Goal: Transaction & Acquisition: Purchase product/service

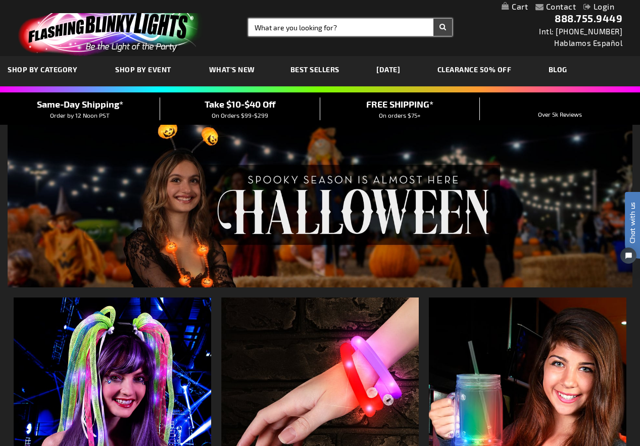
click at [261, 32] on input "Search" at bounding box center [351, 27] width 204 height 17
type input "rings"
click at [434, 19] on button "Search" at bounding box center [443, 27] width 19 height 17
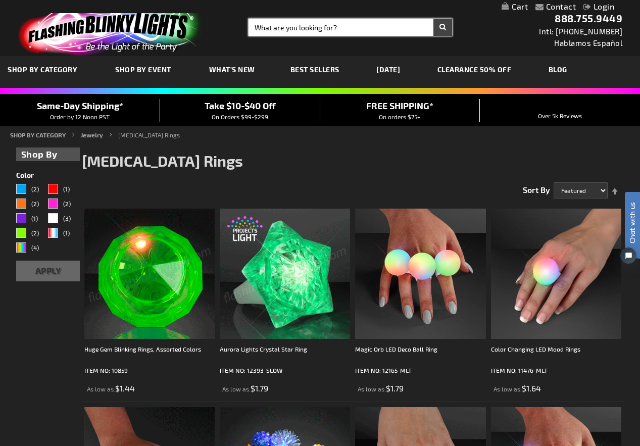
click at [265, 29] on input "Search" at bounding box center [351, 27] width 204 height 17
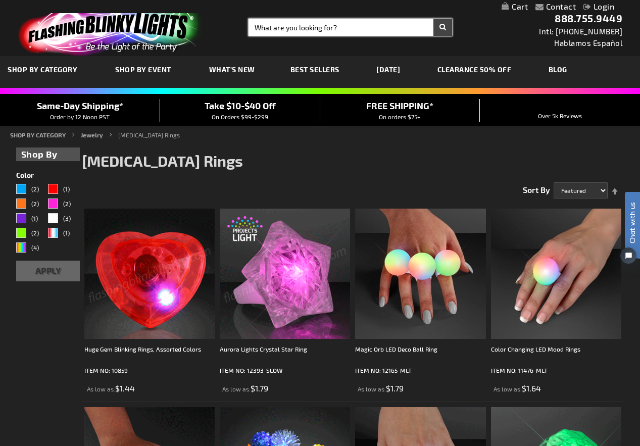
paste input "10365-BL"
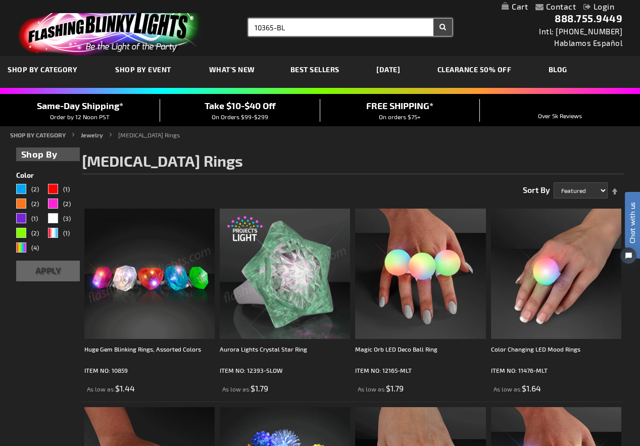
type input "10365-BL"
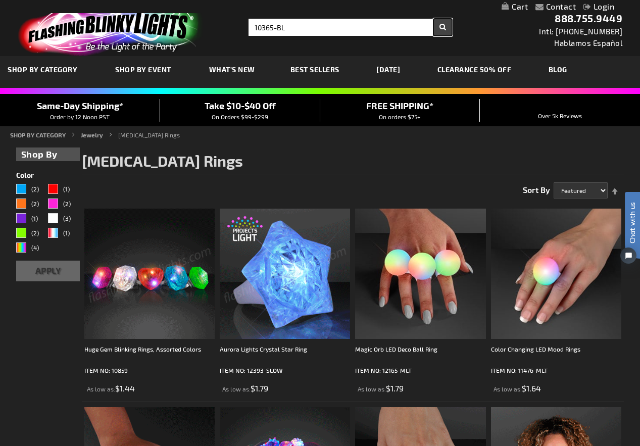
click at [445, 31] on button "Search" at bounding box center [443, 27] width 19 height 17
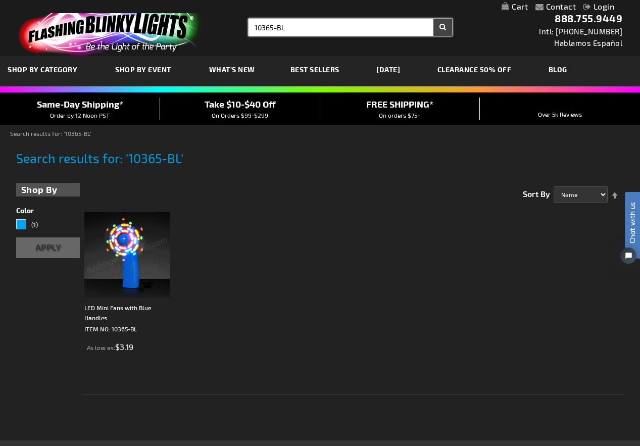
drag, startPoint x: 285, startPoint y: 26, endPoint x: 235, endPoint y: 29, distance: 50.1
click at [235, 29] on div "Toggle Nav Search Search 10365-BL × Search 888.755.9449 Intl: [PHONE_NUMBER] Ha…" at bounding box center [320, 28] width 640 height 56
paste input "1841-[MEDICAL_DATA]"
type input "11841-BALL"
